Goal: Transaction & Acquisition: Obtain resource

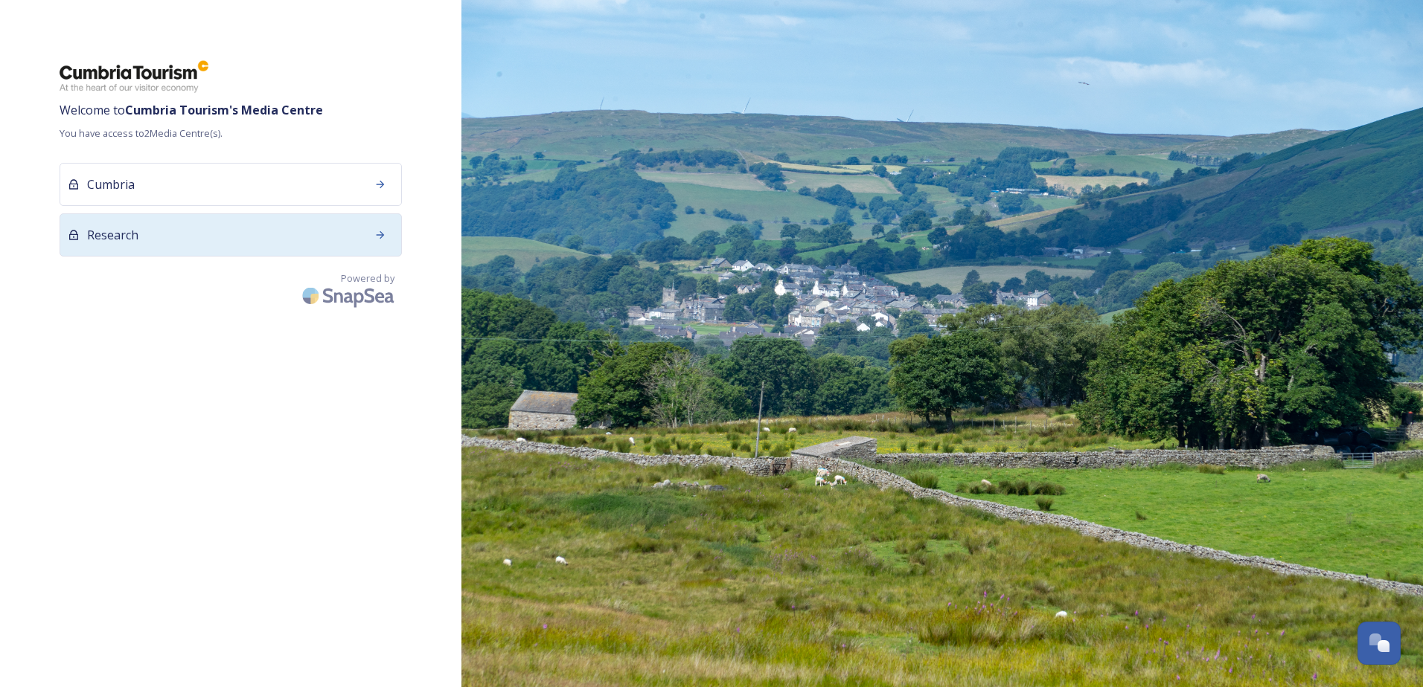
click at [271, 232] on div "Research" at bounding box center [231, 235] width 342 height 43
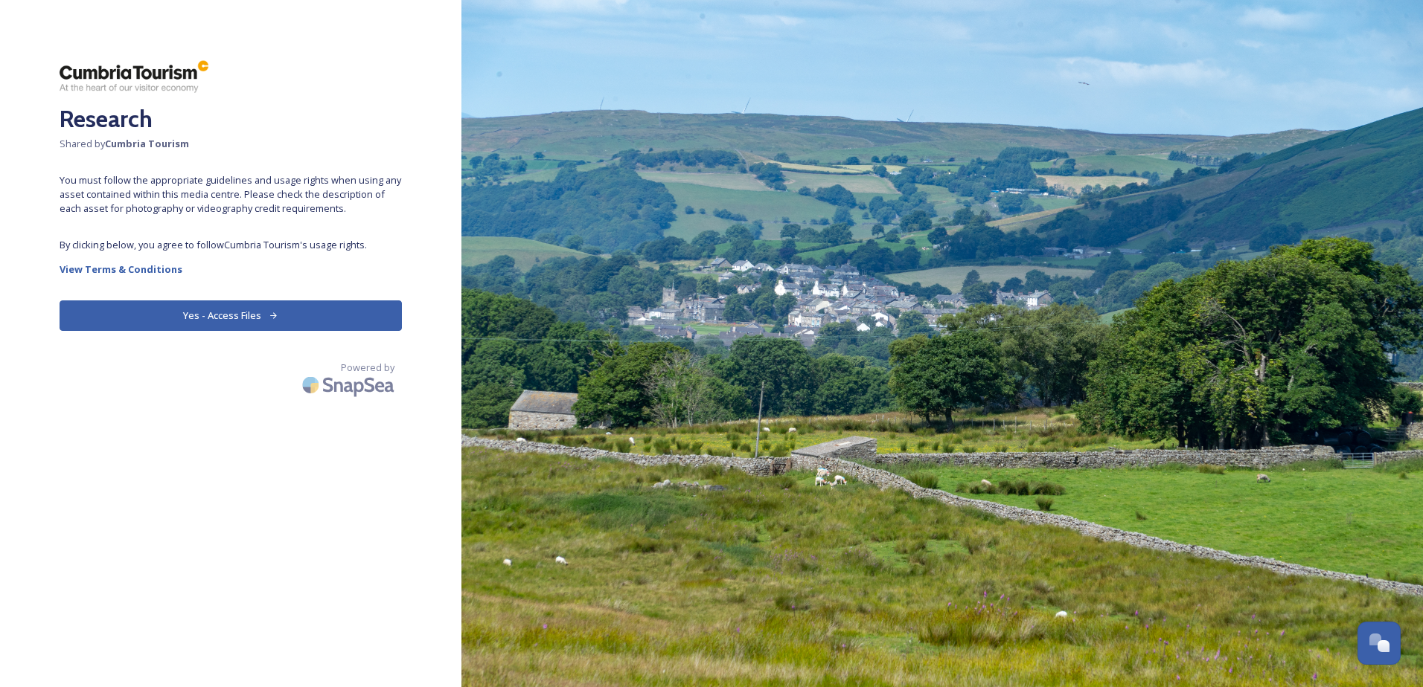
click at [241, 314] on button "Yes - Access Files" at bounding box center [231, 316] width 342 height 31
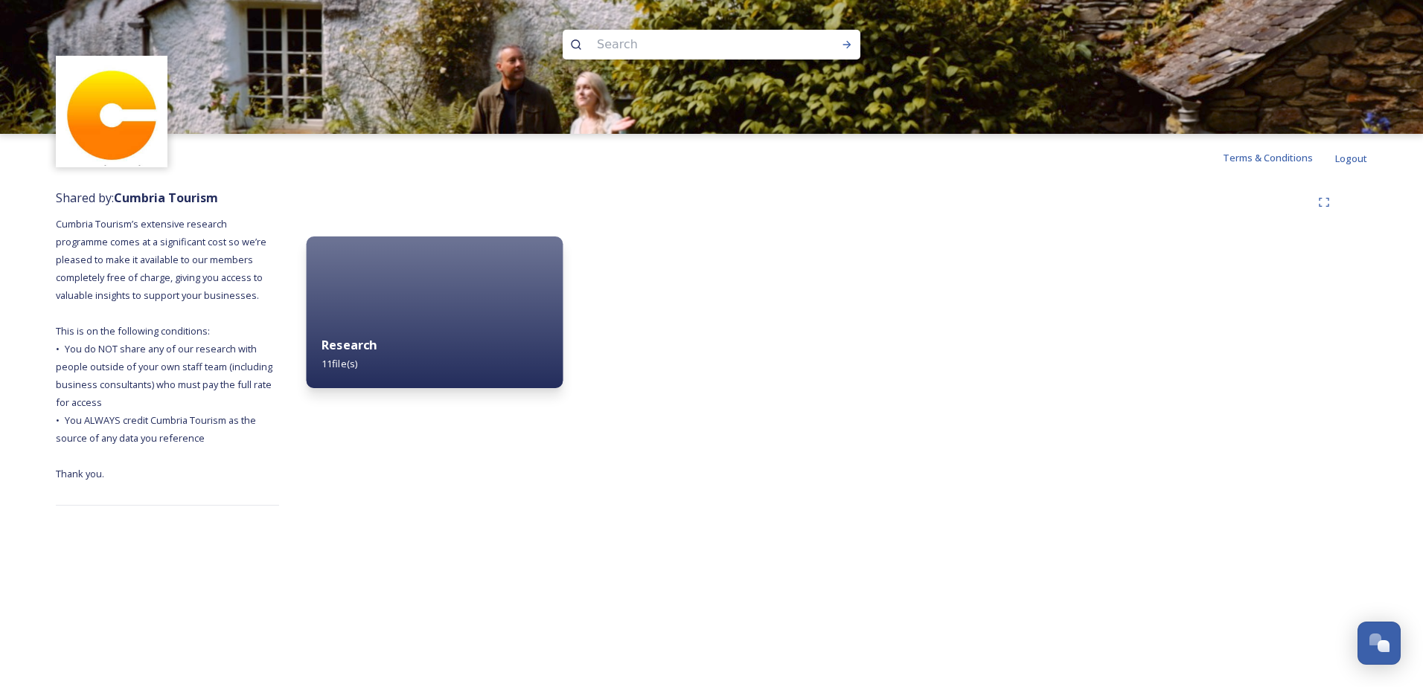
click at [438, 341] on div "Research 11 file(s)" at bounding box center [435, 355] width 257 height 68
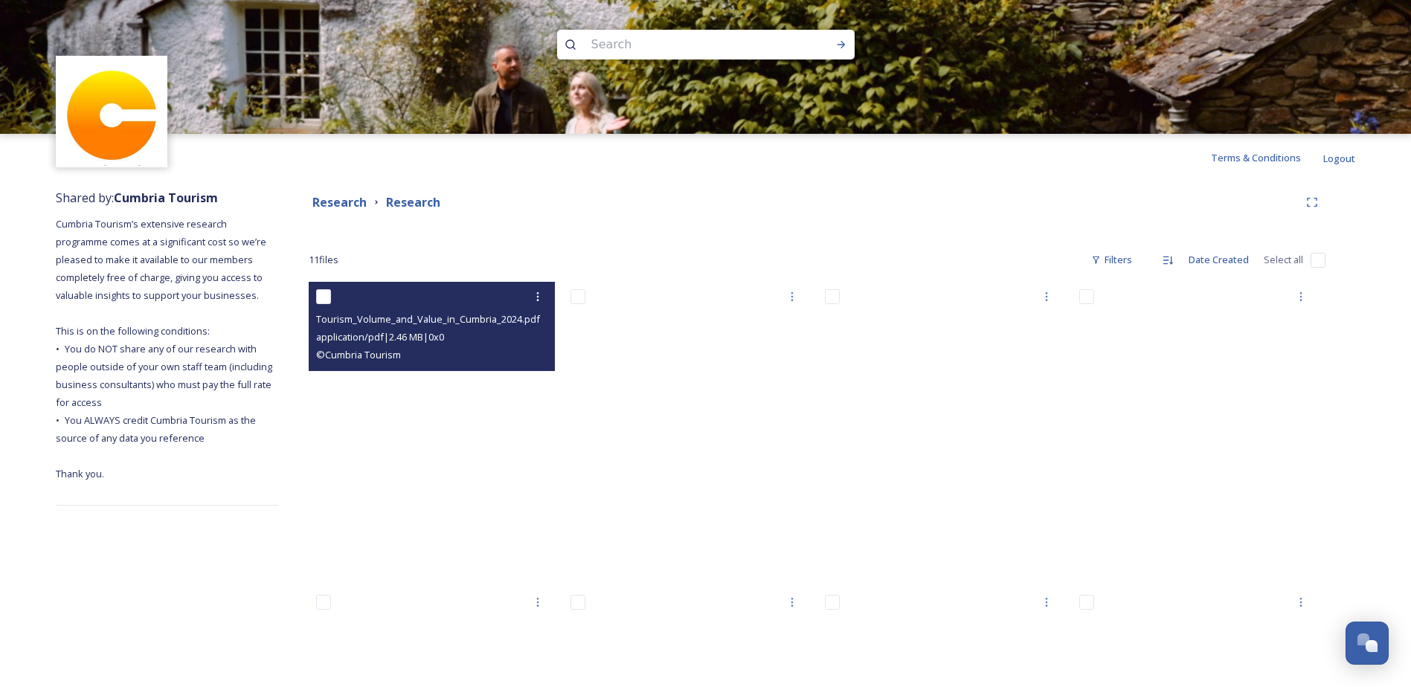
click at [484, 347] on div "Tourism_Volume_and_Value_in_Cumbria_2024.pdf application/pdf | 2.46 MB | 0 x 0 …" at bounding box center [432, 326] width 246 height 89
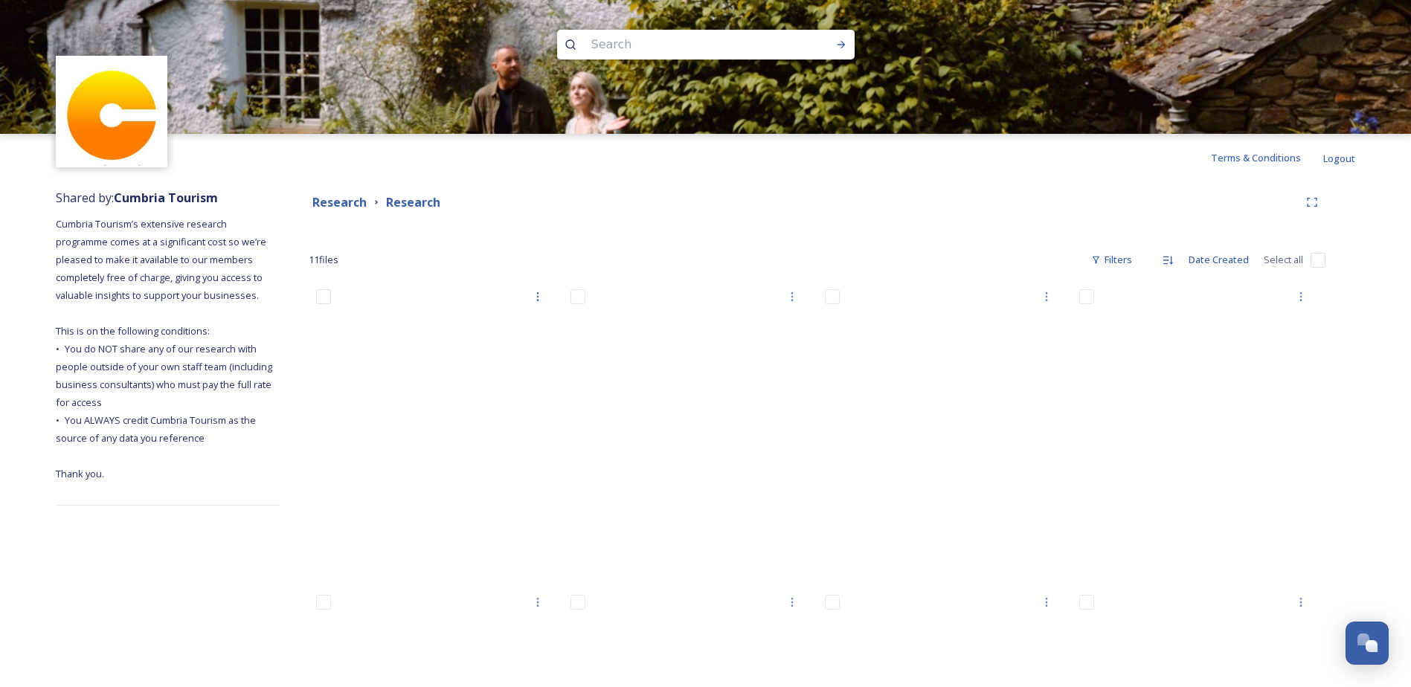
drag, startPoint x: 484, startPoint y: 347, endPoint x: 617, endPoint y: 267, distance: 155.5
click at [617, 267] on div "11 file s Filters Date Created Select all" at bounding box center [817, 260] width 1017 height 29
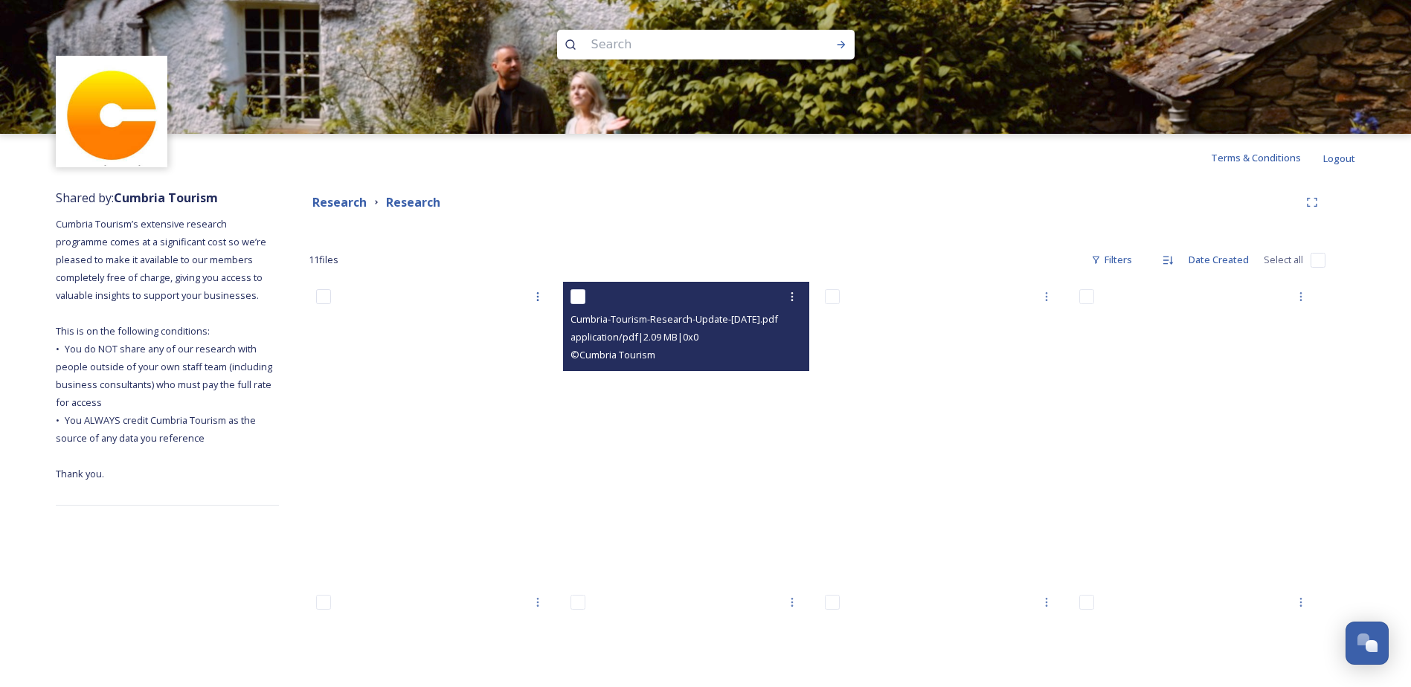
click at [647, 360] on span "© Cumbria Tourism" at bounding box center [613, 354] width 85 height 13
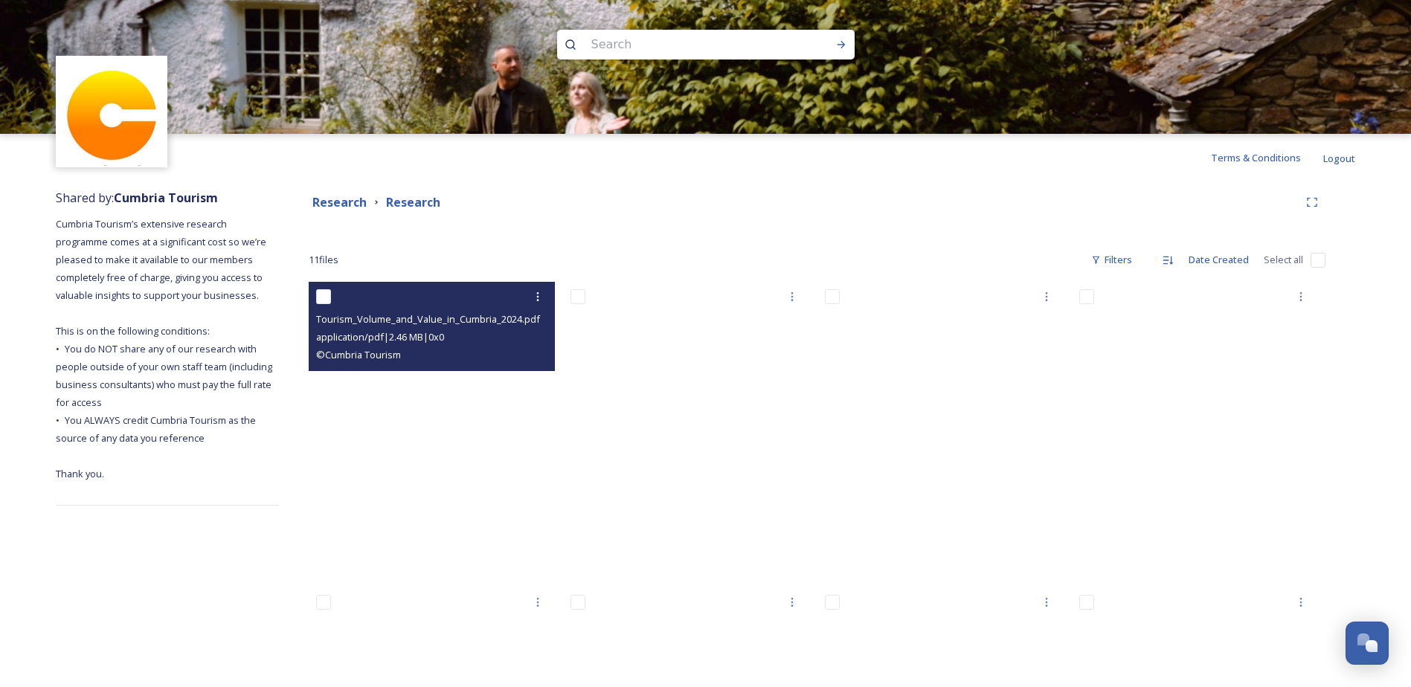
click at [330, 296] on input "checkbox" at bounding box center [323, 296] width 15 height 15
checkbox input "true"
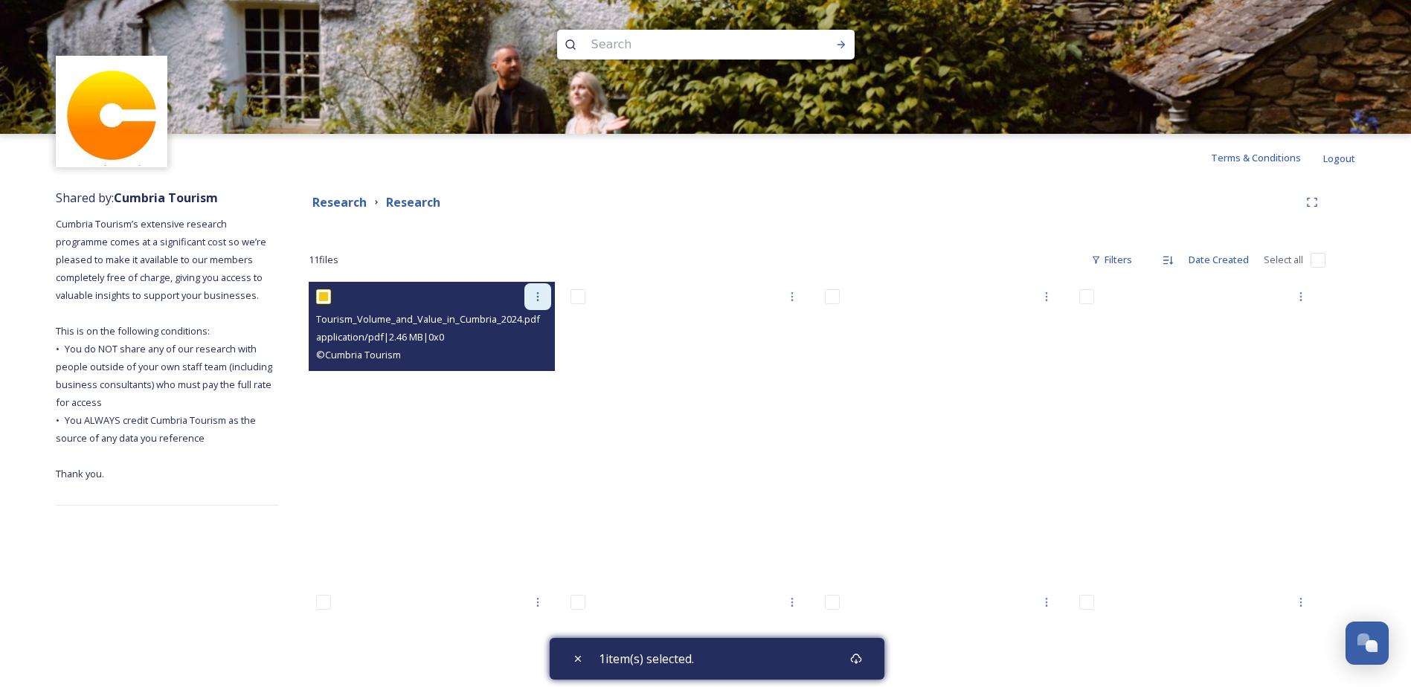
click at [537, 298] on icon at bounding box center [538, 297] width 12 height 12
click at [518, 331] on span "View File" at bounding box center [517, 329] width 39 height 14
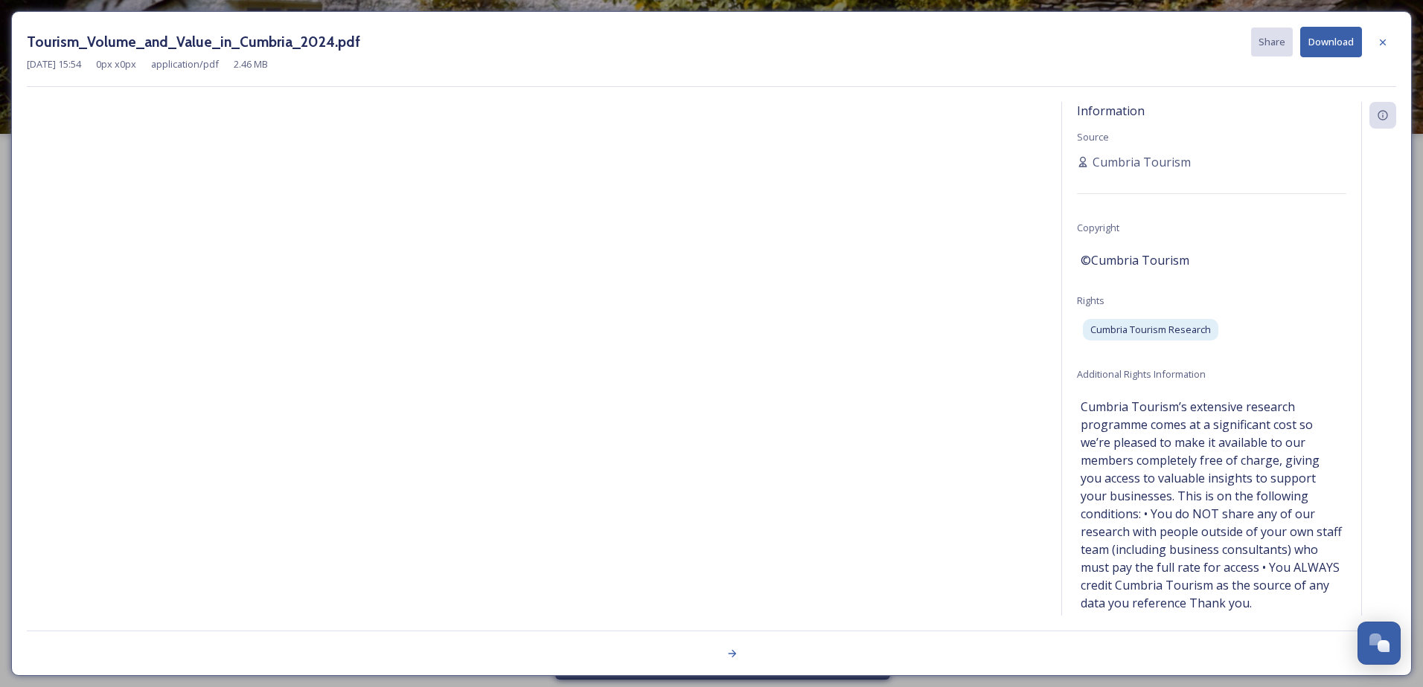
click at [1385, 39] on icon at bounding box center [1382, 42] width 12 height 12
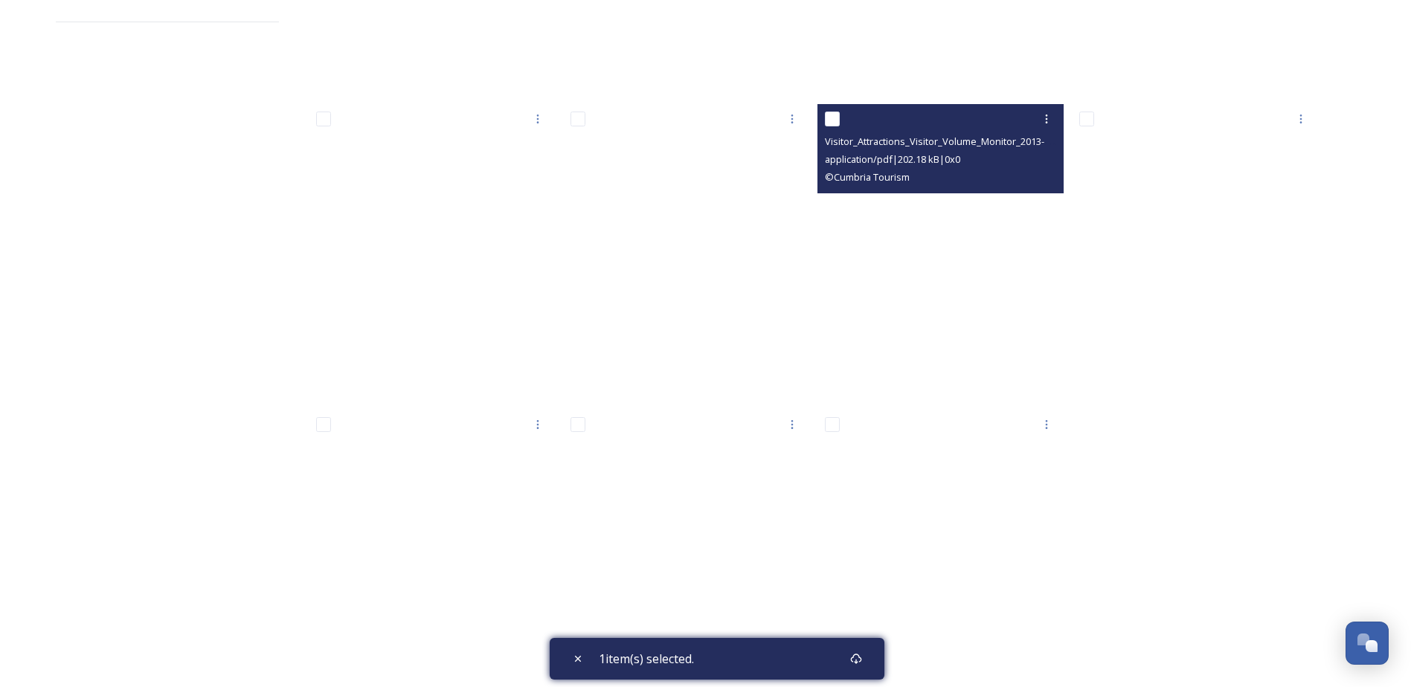
scroll to position [521, 0]
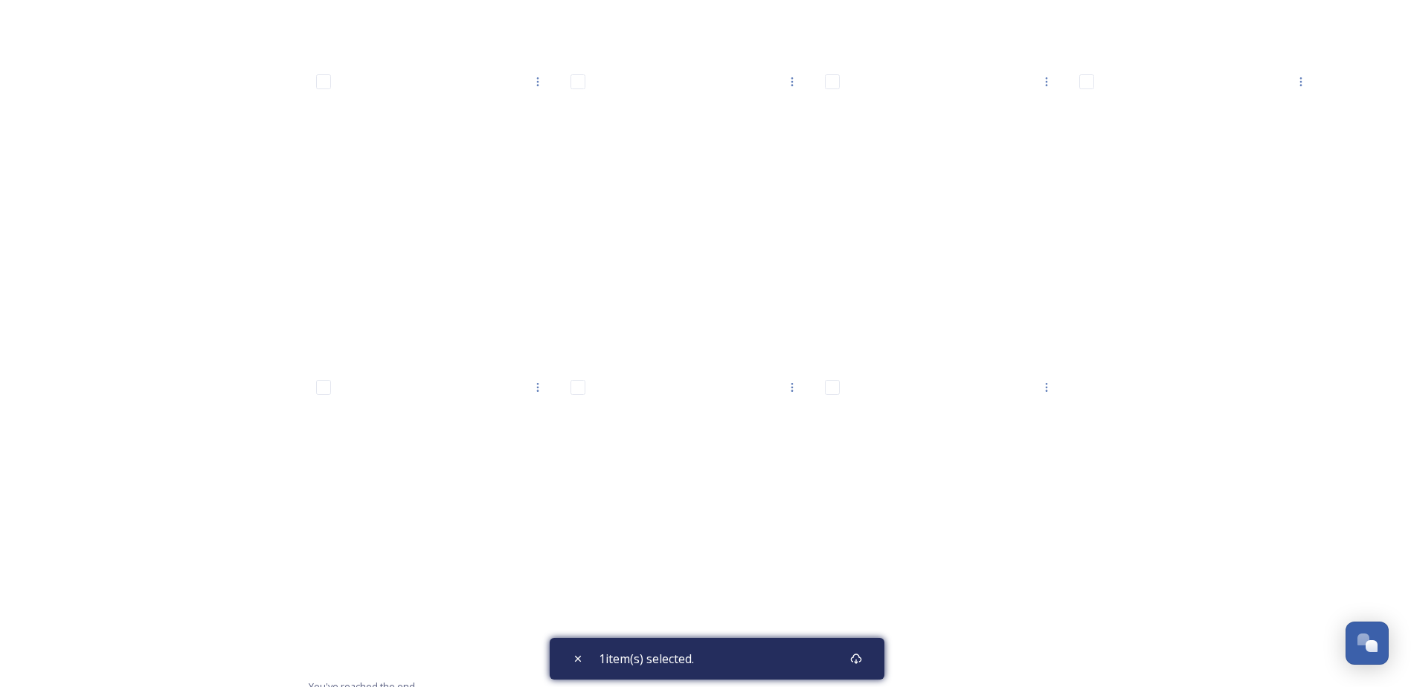
click at [1190, 641] on div at bounding box center [1199, 219] width 254 height 917
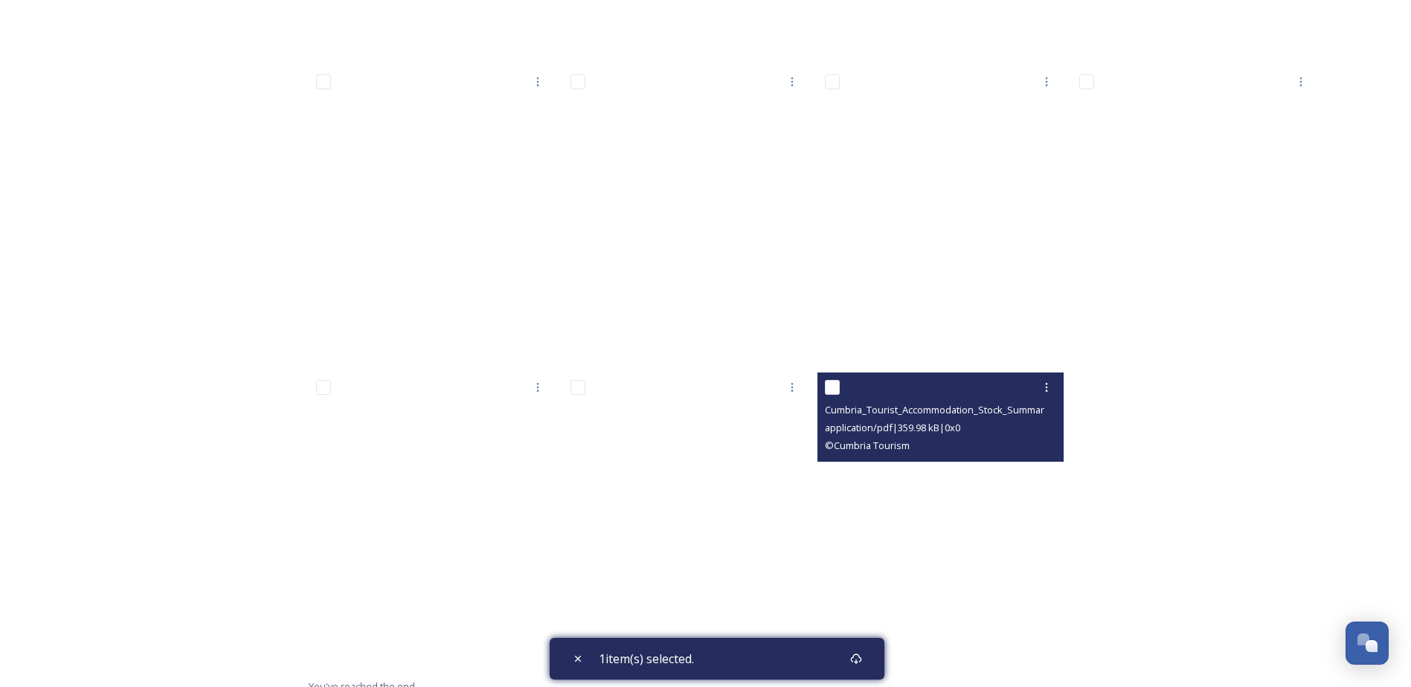
drag, startPoint x: 963, startPoint y: 449, endPoint x: 999, endPoint y: 460, distance: 37.4
click at [969, 452] on div "© Cumbria Tourism" at bounding box center [942, 446] width 235 height 18
